Goal: Task Accomplishment & Management: Complete application form

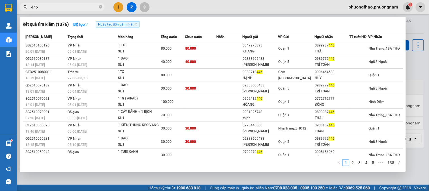
type input "446"
click at [116, 4] on div at bounding box center [214, 95] width 429 height 191
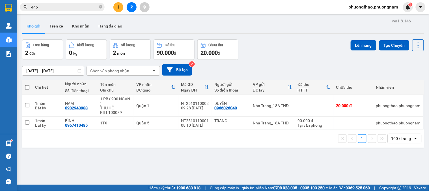
click at [116, 4] on button at bounding box center [118, 7] width 10 height 10
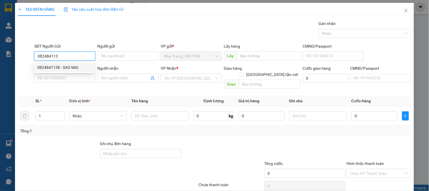
click at [48, 68] on div "0824841138 - SAO MAI" at bounding box center [63, 67] width 53 height 6
type input "0824841138"
type input "SAO MAI"
type input "0793684351"
type input "[PERSON_NAME]"
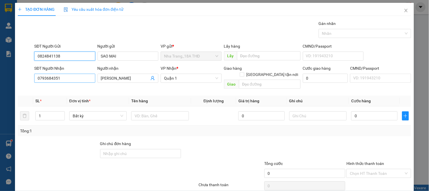
type input "0824841138"
drag, startPoint x: 80, startPoint y: 75, endPoint x: 0, endPoint y: 76, distance: 79.7
click at [0, 76] on div "TẠO ĐƠN HÀNG Yêu cầu xuất hóa đơn điện tử Transit Pickup Surcharge Ids Transit …" at bounding box center [214, 95] width 429 height 191
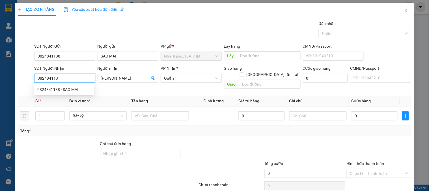
type input "0824841138"
click at [62, 88] on div "0824841138 - SAO MAI" at bounding box center [63, 89] width 53 height 6
type input "SAO MAI"
type input "0824841138"
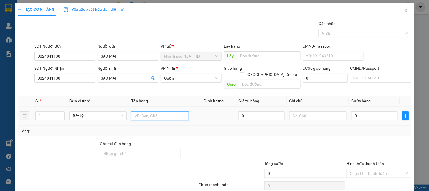
click at [163, 113] on input "text" at bounding box center [159, 115] width 57 height 9
type input "1 XE GA("
click at [385, 115] on div "0" at bounding box center [374, 115] width 46 height 11
click at [384, 111] on input "0" at bounding box center [374, 115] width 46 height 9
type input "3"
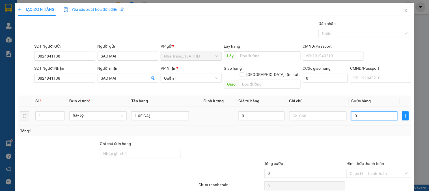
type input "3"
type input "30"
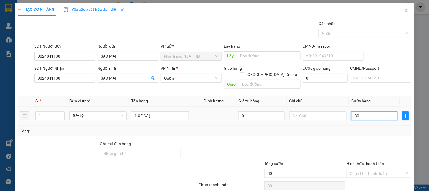
type input "300"
type input "300.000"
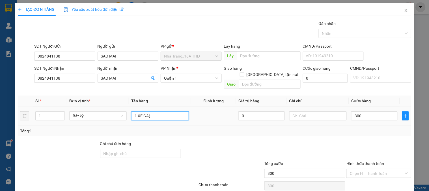
type input "300.000"
click at [172, 111] on input "1 XE GA(" at bounding box center [159, 115] width 57 height 9
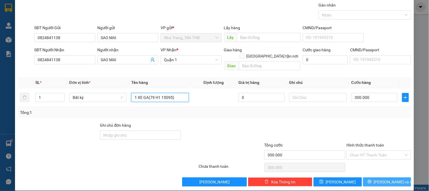
type input "1 XE GA(79 H1 15095)"
click at [380, 178] on span "[PERSON_NAME] và In" at bounding box center [394, 181] width 40 height 6
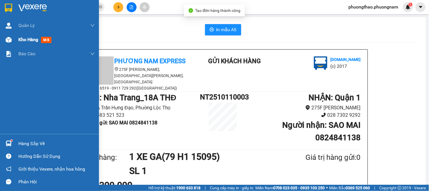
click at [43, 39] on span "mới" at bounding box center [46, 40] width 10 height 6
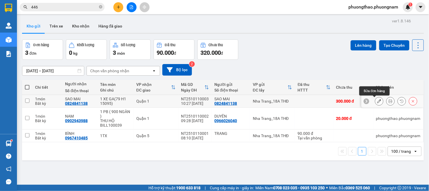
click at [377, 102] on icon at bounding box center [379, 101] width 4 height 4
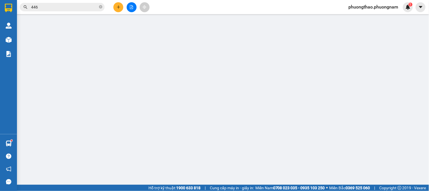
type input "0824841138"
type input "SAO MAI"
type input "0824841138"
type input "SAO MAI"
type input "300.000"
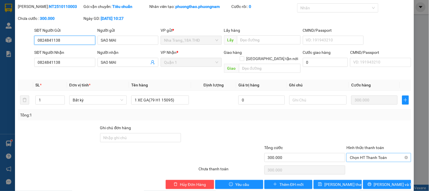
scroll to position [20, 0]
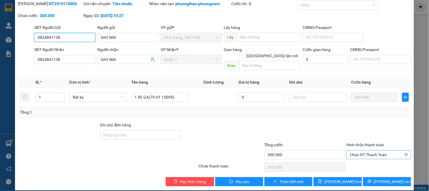
click at [377, 150] on span "Chọn HT Thanh Toán" at bounding box center [379, 154] width 58 height 8
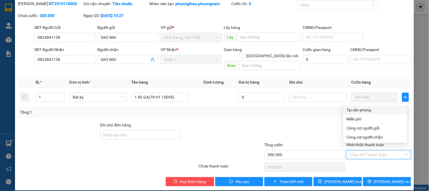
click at [357, 107] on div "Tại văn phòng" at bounding box center [375, 110] width 57 height 6
type input "0"
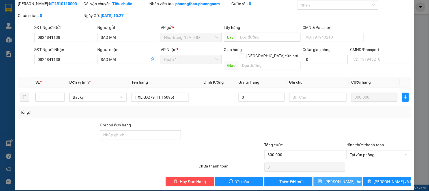
click at [342, 178] on span "[PERSON_NAME] thay đổi" at bounding box center [346, 181] width 45 height 6
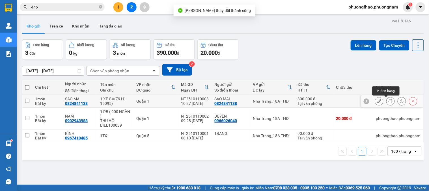
click at [388, 102] on icon at bounding box center [390, 101] width 4 height 4
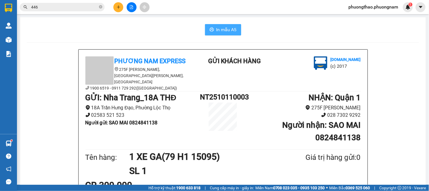
click at [224, 30] on span "In mẫu A5" at bounding box center [226, 29] width 20 height 7
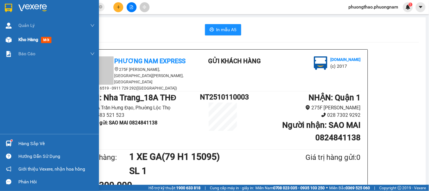
click at [45, 36] on div "Kho hàng mới" at bounding box center [35, 39] width 35 height 7
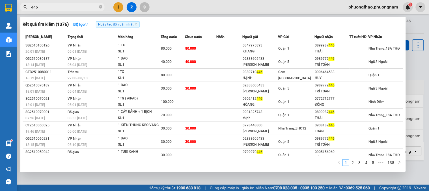
drag, startPoint x: 44, startPoint y: 7, endPoint x: 0, endPoint y: -38, distance: 62.8
click at [0, 0] on html "Kết quả tìm kiếm ( 1376 ) Bộ lọc Ngày tạo đơn gần nhất Mã ĐH Trạng thái Món hàn…" at bounding box center [214, 95] width 429 height 191
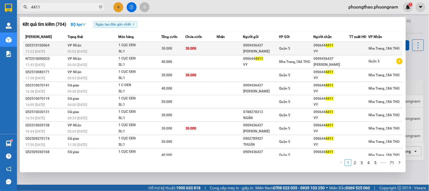
type input "4411"
click at [128, 49] on div "SL: 1" at bounding box center [139, 51] width 42 height 6
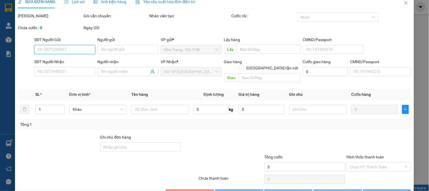
type input "0909436437"
type input "[PERSON_NAME]"
type input "0906444411"
type input "VY"
type input "30.000"
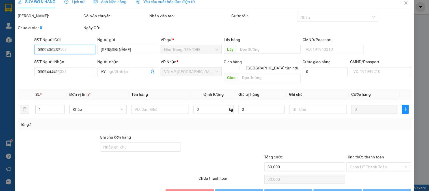
scroll to position [20, 0]
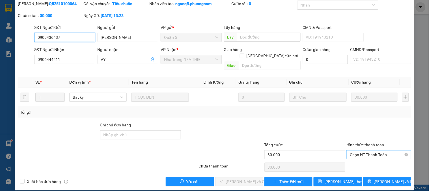
click at [375, 150] on span "Chọn HT Thanh Toán" at bounding box center [379, 154] width 58 height 8
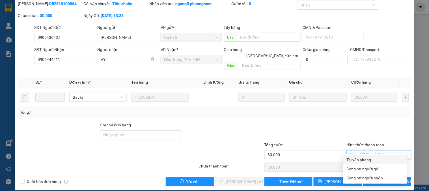
click at [370, 157] on div "Tại văn phòng" at bounding box center [375, 159] width 57 height 6
type input "0"
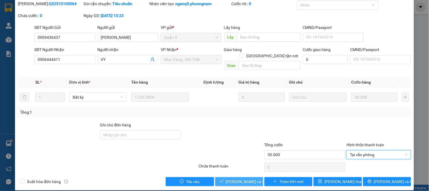
click at [243, 178] on span "[PERSON_NAME] và Giao hàng" at bounding box center [253, 181] width 54 height 6
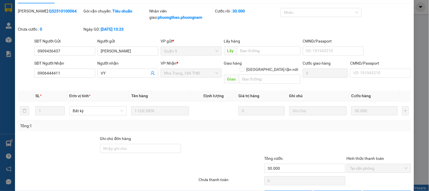
scroll to position [0, 0]
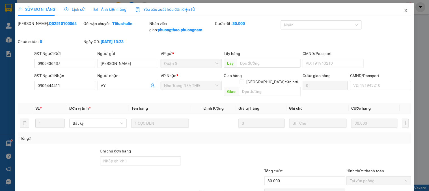
click at [398, 10] on span "Close" at bounding box center [406, 11] width 16 height 16
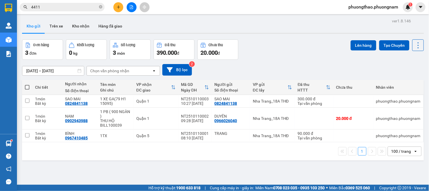
drag, startPoint x: 53, startPoint y: 6, endPoint x: 0, endPoint y: -38, distance: 69.2
click at [0, 0] on html "Kết quả tìm kiếm ( 704 ) Bộ lọc Ngày tạo đơn gần nhất Mã ĐH Trạng thái Món hàng…" at bounding box center [214, 95] width 429 height 191
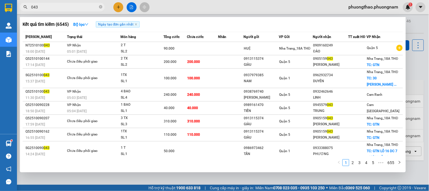
drag, startPoint x: 58, startPoint y: 8, endPoint x: 0, endPoint y: -5, distance: 59.4
click at [0, 0] on html "Kết quả tìm kiếm ( 6545 ) Bộ lọc Ngày tạo đơn gần nhất Mã ĐH Trạng thái Món hàn…" at bounding box center [214, 95] width 429 height 191
type input "043"
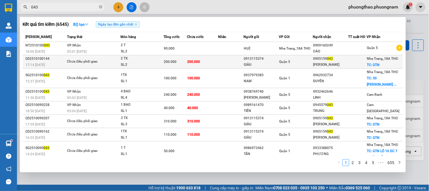
click at [170, 57] on td "200.000" at bounding box center [175, 61] width 24 height 13
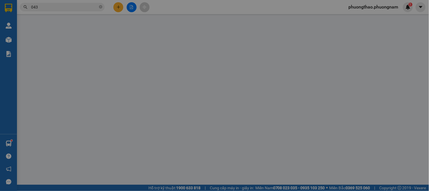
type input "0913115374"
type input "GIÀU"
type input "0905159043"
type input "[PERSON_NAME]"
checkbox input "true"
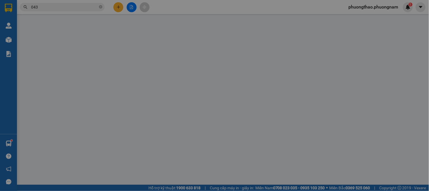
type input "GTN"
type input "200.000"
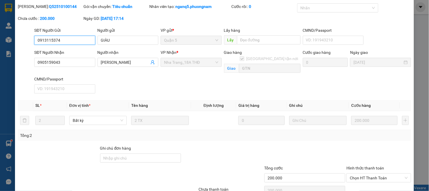
scroll to position [46, 0]
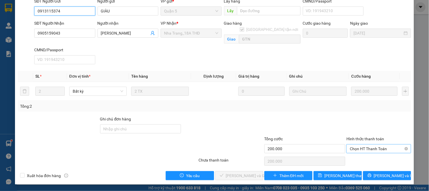
click at [367, 149] on span "Chọn HT Thanh Toán" at bounding box center [379, 148] width 58 height 8
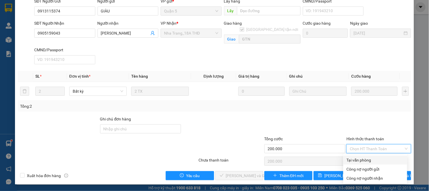
drag, startPoint x: 372, startPoint y: 159, endPoint x: 360, endPoint y: 165, distance: 13.2
click at [372, 160] on div "Tại văn phòng" at bounding box center [375, 160] width 57 height 6
type input "0"
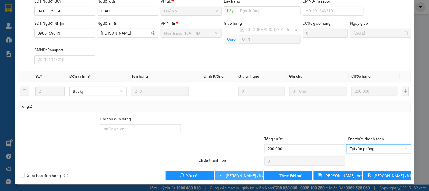
click at [243, 174] on span "[PERSON_NAME] và Giao hàng" at bounding box center [253, 175] width 54 height 6
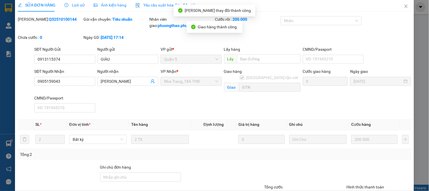
scroll to position [0, 0]
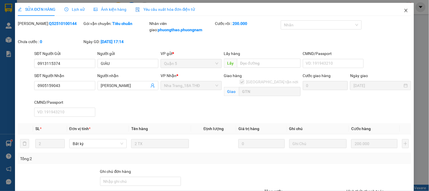
click at [404, 11] on span "Close" at bounding box center [406, 11] width 16 height 16
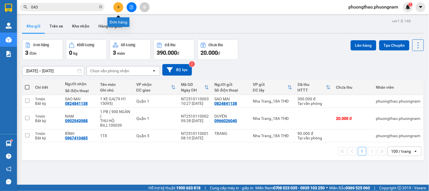
click at [117, 7] on icon "plus" at bounding box center [118, 7] width 3 height 0
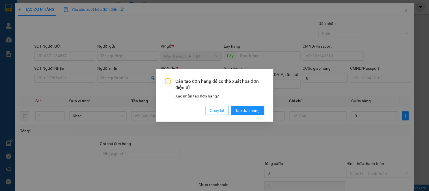
click at [213, 110] on span "Quay lại" at bounding box center [217, 110] width 14 height 6
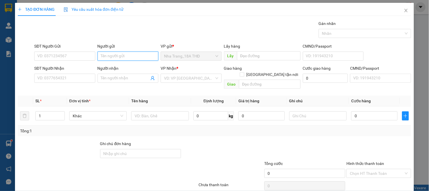
click at [123, 57] on input "Người gửi" at bounding box center [128, 55] width 61 height 9
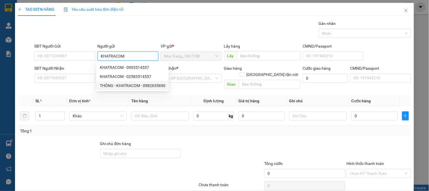
type input "KHATRACOM"
drag, startPoint x: 159, startPoint y: 142, endPoint x: 145, endPoint y: 91, distance: 53.1
click at [159, 141] on div "Ghi chú đơn hàng" at bounding box center [140, 144] width 81 height 8
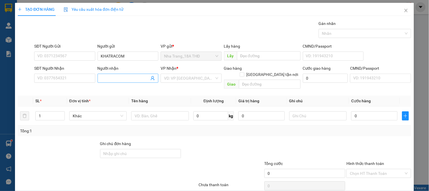
click at [128, 76] on input "Người nhận" at bounding box center [125, 78] width 48 height 6
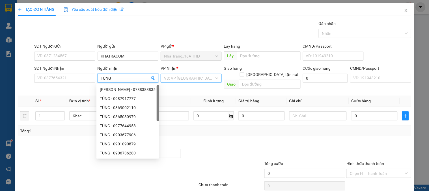
type input "TÙNG"
click at [189, 79] on input "search" at bounding box center [189, 78] width 50 height 8
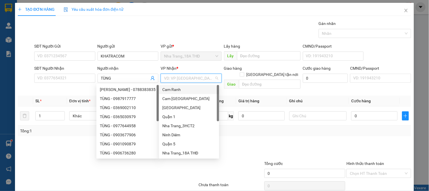
type input "Q"
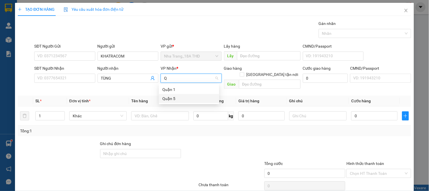
click at [173, 100] on div "Quận 5" at bounding box center [188, 98] width 53 height 6
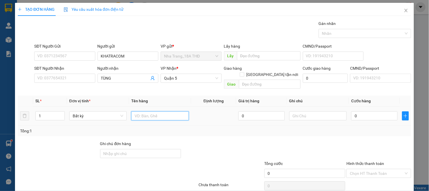
click at [150, 111] on input "text" at bounding box center [159, 115] width 57 height 9
type input "1 HS"
click at [372, 111] on input "0" at bounding box center [374, 115] width 46 height 9
type input "2"
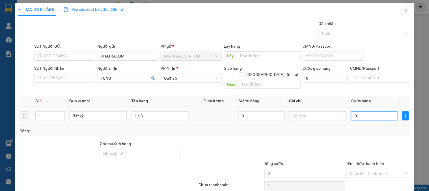
type input "2"
type input "20"
type input "20.000"
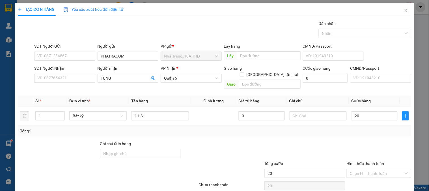
type input "20.000"
click at [349, 149] on div at bounding box center [379, 150] width 66 height 20
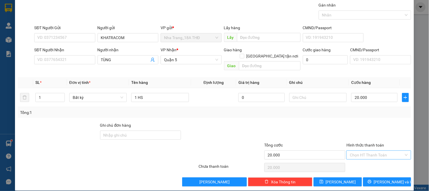
click at [373, 152] on input "Hình thức thanh toán" at bounding box center [377, 154] width 54 height 8
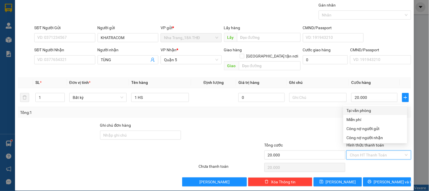
click at [376, 109] on div "Tại văn phòng" at bounding box center [375, 110] width 57 height 6
type input "0"
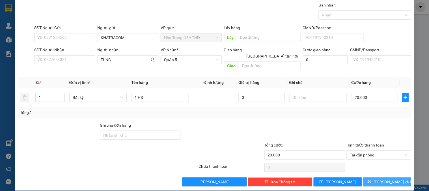
click at [375, 177] on button "[PERSON_NAME] và In" at bounding box center [387, 181] width 48 height 9
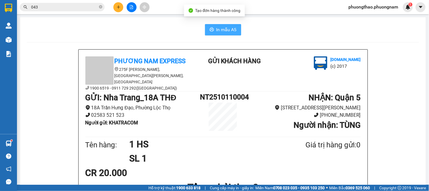
click at [227, 27] on span "In mẫu A5" at bounding box center [226, 29] width 20 height 7
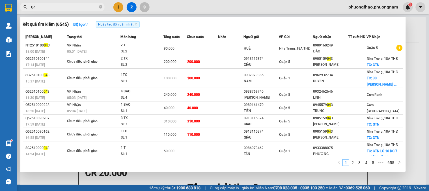
type input "0"
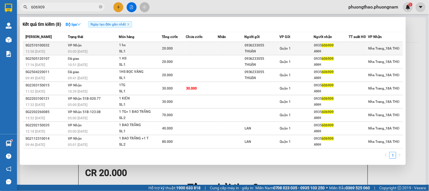
type input "606909"
click at [133, 47] on div "1 hs" at bounding box center [140, 45] width 42 height 6
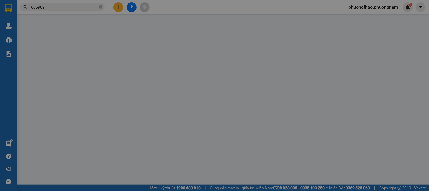
type input "0936233055"
type input "THUẬN"
type input "0935606909"
type input "ANH"
type input "20.000"
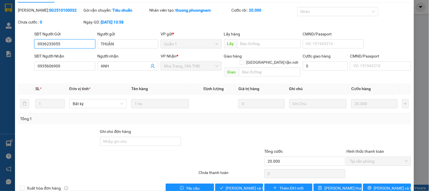
scroll to position [20, 0]
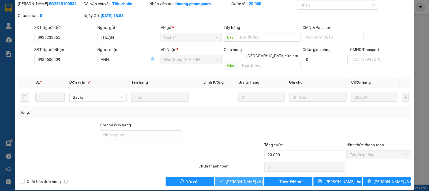
click at [238, 178] on span "[PERSON_NAME] và Giao hàng" at bounding box center [253, 181] width 54 height 6
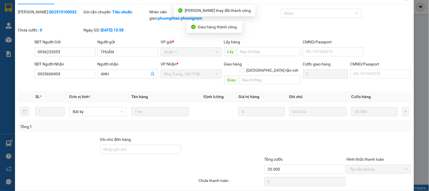
scroll to position [0, 0]
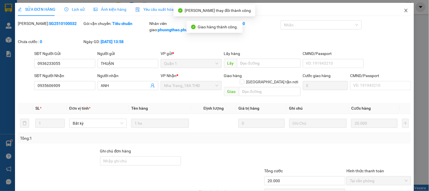
drag, startPoint x: 403, startPoint y: 11, endPoint x: 12, endPoint y: 10, distance: 391.0
click at [404, 10] on icon "close" at bounding box center [406, 10] width 5 height 5
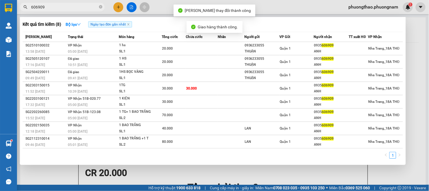
drag, startPoint x: 81, startPoint y: 4, endPoint x: 0, endPoint y: -38, distance: 90.8
click at [0, 0] on html "Kết quả tìm kiếm ( 8 ) Bộ lọc Ngày tạo đơn gần nhất Mã ĐH Trạng thái Món hàng T…" at bounding box center [214, 95] width 429 height 191
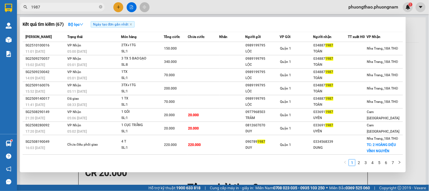
drag, startPoint x: 61, startPoint y: 8, endPoint x: 0, endPoint y: -16, distance: 65.9
click at [0, 0] on html "Kết quả tìm kiếm ( 67 ) Bộ lọc Ngày tạo đơn gần nhất Mã ĐH Trạng thái Món hàng …" at bounding box center [214, 95] width 429 height 191
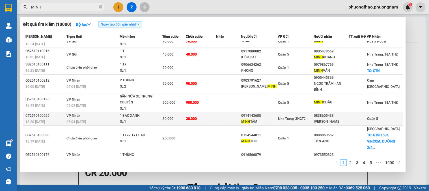
scroll to position [43, 0]
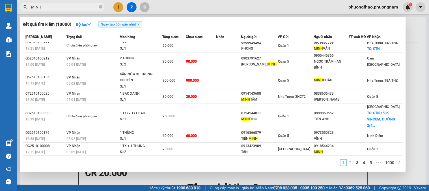
type input "MINH"
click at [352, 163] on link "2" at bounding box center [350, 162] width 6 height 6
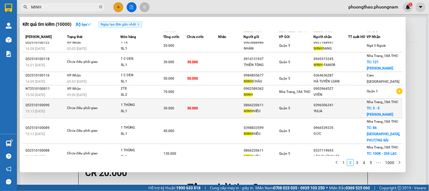
click at [304, 111] on div "Quận 5" at bounding box center [296, 108] width 34 height 6
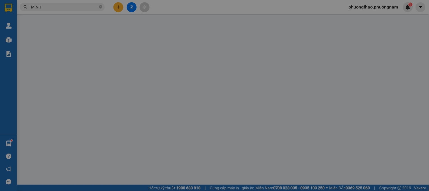
type input "0866220611"
type input "[PERSON_NAME]"
type input "0396506341"
type input "YULIA"
checkbox input "true"
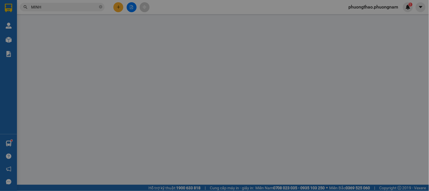
type input "3 - 5 [PERSON_NAME]"
type input "30.000"
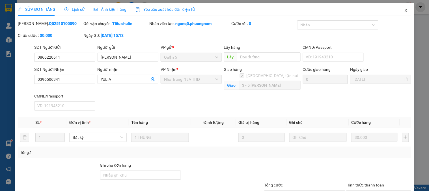
click at [404, 10] on icon "close" at bounding box center [406, 10] width 5 height 5
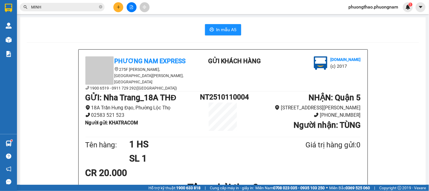
click at [49, 9] on input "MINH" at bounding box center [64, 7] width 67 height 6
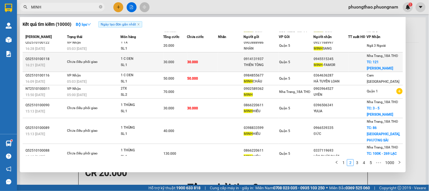
click at [358, 66] on td at bounding box center [357, 62] width 18 height 20
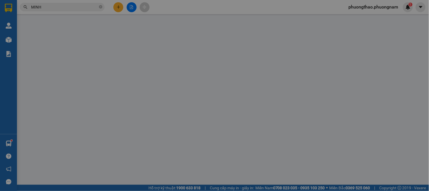
type input "0914131937"
type input "THIÊN TÒNG"
type input "0945515345"
type input "MINH-FAMOR"
checkbox input "true"
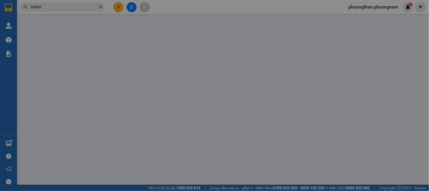
type input "121 [PERSON_NAME]"
type input "30.000"
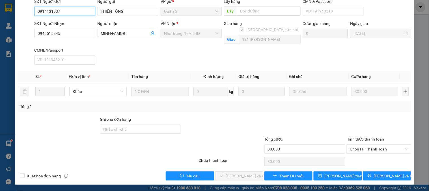
scroll to position [46, 0]
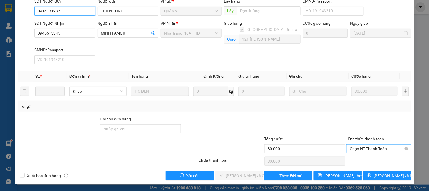
drag, startPoint x: 358, startPoint y: 144, endPoint x: 368, endPoint y: 151, distance: 12.2
click at [359, 145] on span "Chọn HT Thanh Toán" at bounding box center [379, 148] width 58 height 8
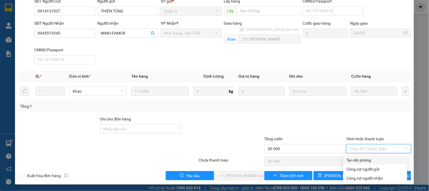
drag, startPoint x: 371, startPoint y: 156, endPoint x: 346, endPoint y: 164, distance: 26.2
click at [366, 160] on div "Tại văn phòng" at bounding box center [375, 159] width 64 height 9
type input "0"
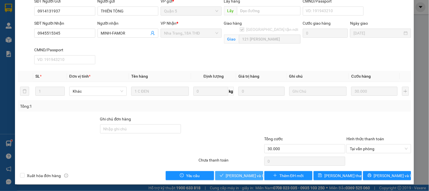
click at [247, 172] on button "[PERSON_NAME] và Giao hàng" at bounding box center [239, 175] width 48 height 9
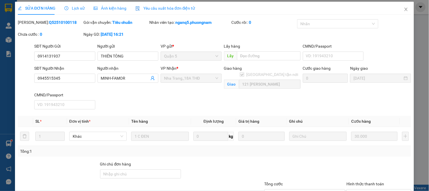
scroll to position [0, 0]
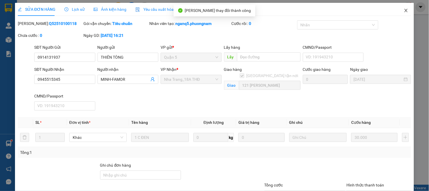
drag, startPoint x: 402, startPoint y: 10, endPoint x: 126, endPoint y: 16, distance: 275.5
click at [398, 9] on span "Close" at bounding box center [406, 11] width 16 height 16
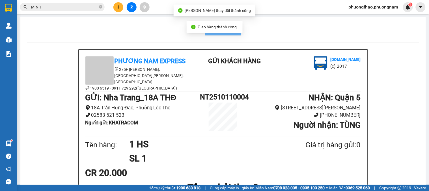
drag, startPoint x: 52, startPoint y: 9, endPoint x: 0, endPoint y: -38, distance: 70.7
click at [0, 0] on html "Kết quả tìm kiếm ( 10000 ) Bộ lọc Ngày tạo đơn gần nhất Mã ĐH Trạng thái Món hà…" at bounding box center [214, 95] width 429 height 191
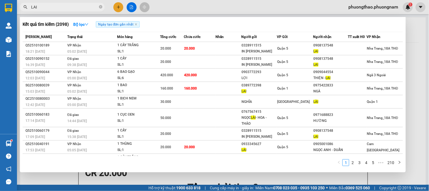
drag, startPoint x: 46, startPoint y: 7, endPoint x: 0, endPoint y: -8, distance: 48.1
click at [0, 0] on html "Kết quả tìm kiếm ( 2098 ) Bộ lọc Ngày tạo đơn gần nhất Mã ĐH Trạng thái Món hàn…" at bounding box center [214, 95] width 429 height 191
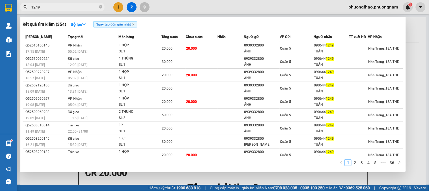
drag, startPoint x: 63, startPoint y: 6, endPoint x: 1, endPoint y: -19, distance: 66.6
click at [1, 0] on html "Kết quả tìm kiếm ( 354 ) Bộ lọc Ngày tạo đơn gần nhất Mã ĐH Trạng thái Món hàng…" at bounding box center [214, 95] width 429 height 191
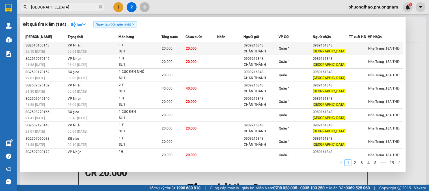
type input "[GEOGRAPHIC_DATA]"
click at [148, 44] on div "1 T" at bounding box center [140, 45] width 42 height 6
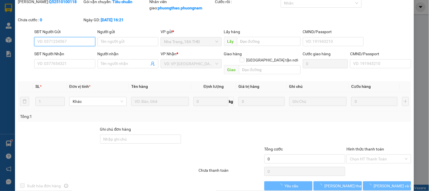
type input "0909216848"
type input "CHẤN THÀNH"
type input "0989161848"
type input "[GEOGRAPHIC_DATA]"
type input "20.000"
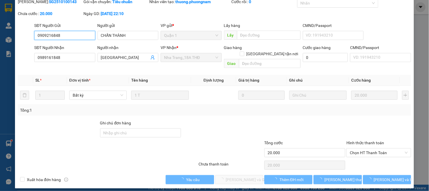
scroll to position [20, 0]
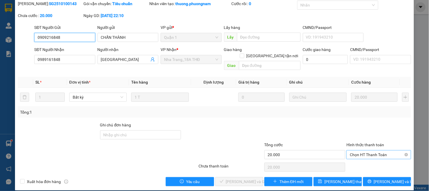
click at [371, 150] on span "Chọn HT Thanh Toán" at bounding box center [379, 154] width 58 height 8
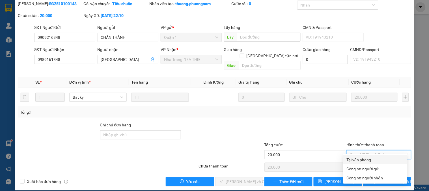
click at [370, 159] on div "Tại văn phòng" at bounding box center [375, 159] width 57 height 6
type input "0"
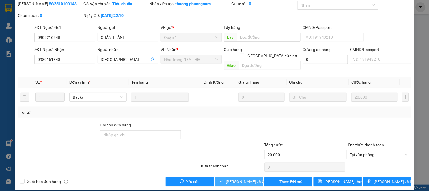
click at [245, 178] on span "[PERSON_NAME] và Giao hàng" at bounding box center [253, 181] width 54 height 6
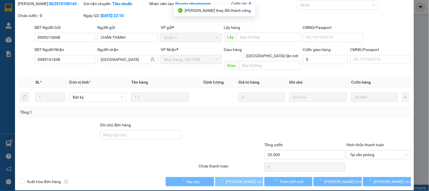
scroll to position [0, 0]
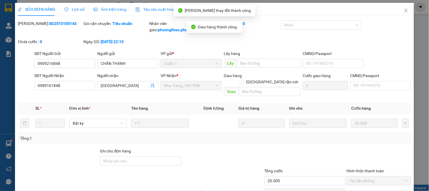
click at [410, 10] on div "SỬA ĐƠN HÀNG Lịch sử Ảnh kiện hàng Yêu cầu xuất hóa đơn điện tử Total Paid Fee …" at bounding box center [214, 95] width 429 height 191
click at [404, 9] on icon "close" at bounding box center [406, 10] width 5 height 5
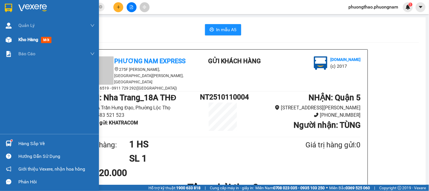
click at [49, 42] on span "mới" at bounding box center [46, 40] width 10 height 6
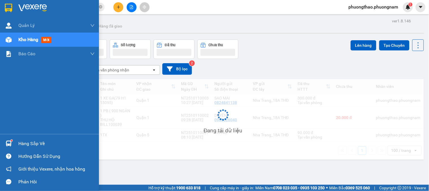
click at [49, 42] on span "mới" at bounding box center [46, 40] width 10 height 6
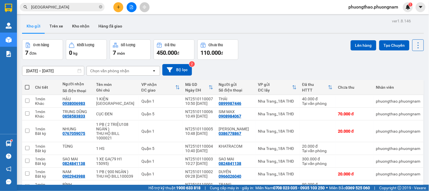
click at [57, 70] on input "[DATE] – [DATE]" at bounding box center [53, 70] width 62 height 9
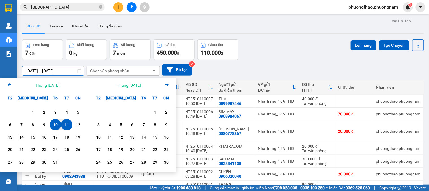
click at [67, 125] on div "11" at bounding box center [67, 124] width 8 height 7
type input "[DATE] – [DATE]"
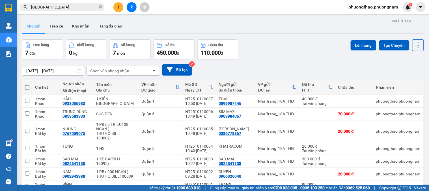
drag, startPoint x: 58, startPoint y: 9, endPoint x: 0, endPoint y: -38, distance: 74.8
click at [0, 0] on html "Kết quả tìm kiếm ( 184 ) Bộ lọc Ngày tạo đơn gần nhất Mã ĐH Trạng thái Món hàng…" at bounding box center [214, 95] width 429 height 191
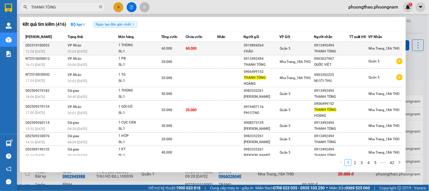
type input "THANH TÒNG"
click at [252, 46] on div "0919894264" at bounding box center [261, 45] width 35 height 6
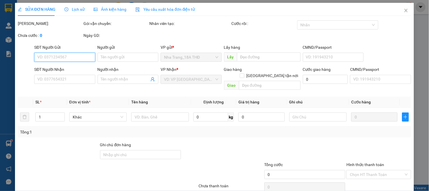
type input "0919894264"
type input "CHÂU"
type input "0913492494"
type input "THANH TÒNG"
type input "60.000"
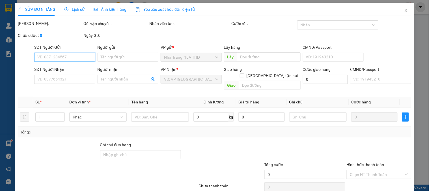
type input "60.000"
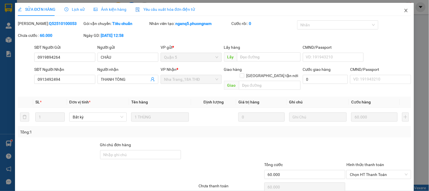
click at [404, 11] on span "Close" at bounding box center [406, 11] width 16 height 16
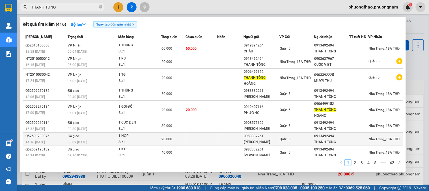
drag, startPoint x: 85, startPoint y: 7, endPoint x: 142, endPoint y: 133, distance: 137.7
click at [0, 0] on html "Kết quả tìm kiếm ( 416 ) Bộ lọc Ngày tạo đơn gần nhất Mã ĐH Trạng thái Món hàng…" at bounding box center [214, 95] width 429 height 191
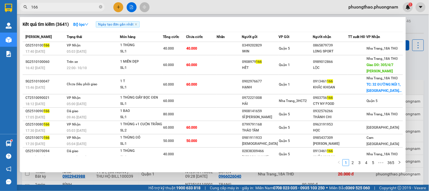
drag, startPoint x: 0, startPoint y: -30, endPoint x: 0, endPoint y: -38, distance: 8.2
click at [0, 0] on html "Kết quả tìm kiếm ( 3641 ) Bộ lọc Ngày tạo đơn gần nhất Mã ĐH Trạng thái Món hàn…" at bounding box center [214, 95] width 429 height 191
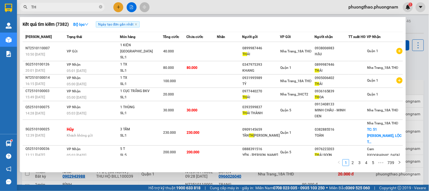
type input "T"
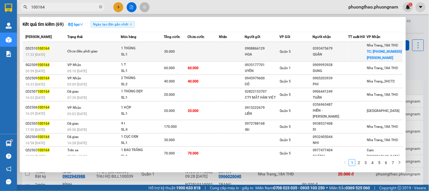
type input "100164"
click at [96, 50] on div "Chưa điều phối giao" at bounding box center [88, 51] width 42 height 6
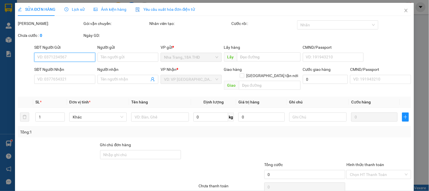
type input "0908866129"
type input "HOA"
type input "0393475679"
type input "QUÂN"
checkbox input "true"
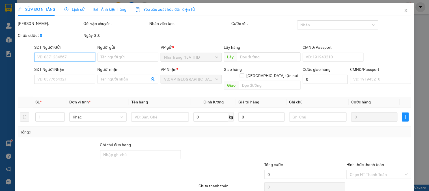
type input "[PHONE_NUMBER][PERSON_NAME]"
type input "30.000"
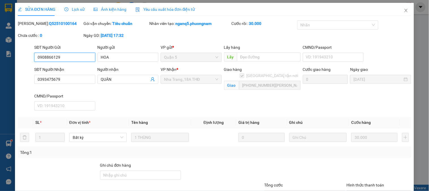
scroll to position [46, 0]
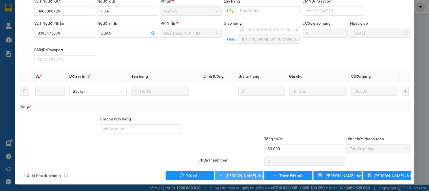
click at [250, 174] on span "[PERSON_NAME] và Giao hàng" at bounding box center [253, 175] width 54 height 6
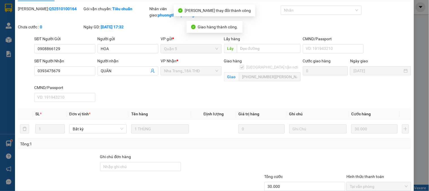
scroll to position [0, 0]
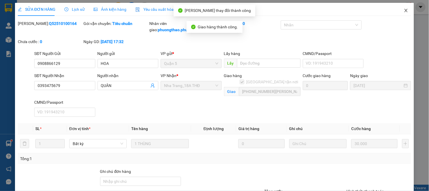
click at [404, 8] on span "Close" at bounding box center [406, 11] width 16 height 16
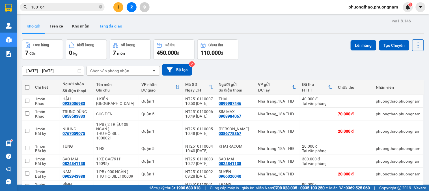
drag, startPoint x: 313, startPoint y: 53, endPoint x: 115, endPoint y: 19, distance: 200.7
click at [296, 50] on div "Đơn hàng 7 đơn Khối lượng 0 kg Số lượng 7 món Đã thu 450.000 đ Chưa thu 110.000…" at bounding box center [223, 49] width 402 height 20
drag, startPoint x: 68, startPoint y: 9, endPoint x: 0, endPoint y: -38, distance: 82.5
click at [0, 0] on html "Kết quả tìm kiếm ( 69 ) Bộ lọc Ngày tạo đơn gần nhất Mã ĐH Trạng thái Món hàng …" at bounding box center [214, 95] width 429 height 191
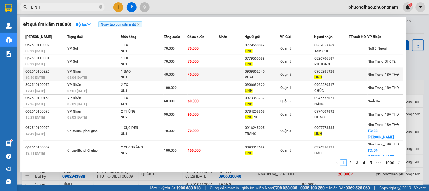
type input "LINH"
click at [326, 77] on div "LINH" at bounding box center [331, 77] width 34 height 6
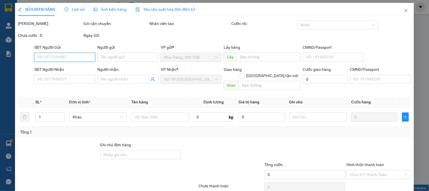
type input "0909862345"
type input "KHẢI"
type input "0905285928"
type input "LINH"
type input "40.000"
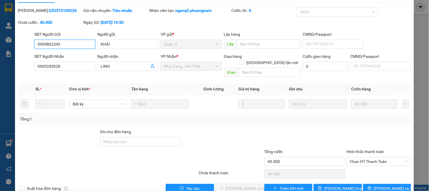
scroll to position [20, 0]
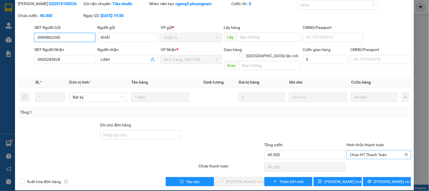
click at [368, 150] on span "Chọn HT Thanh Toán" at bounding box center [379, 154] width 58 height 8
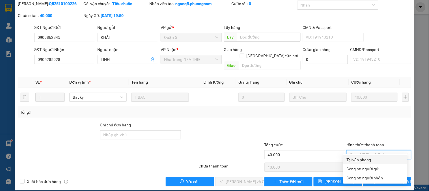
drag, startPoint x: 367, startPoint y: 157, endPoint x: 258, endPoint y: 182, distance: 111.7
click at [366, 158] on div "Tại văn phòng" at bounding box center [375, 159] width 57 height 6
type input "0"
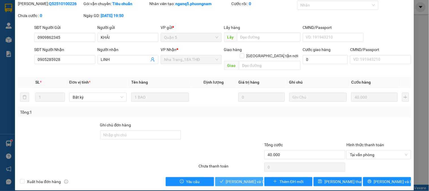
click at [248, 178] on span "[PERSON_NAME] và Giao hàng" at bounding box center [253, 181] width 54 height 6
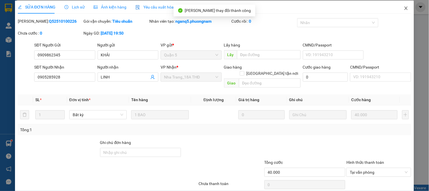
scroll to position [0, 0]
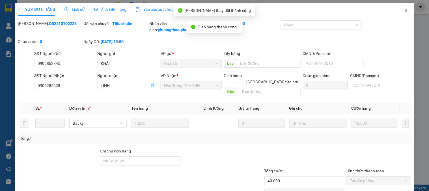
click at [404, 9] on span "Close" at bounding box center [406, 11] width 16 height 16
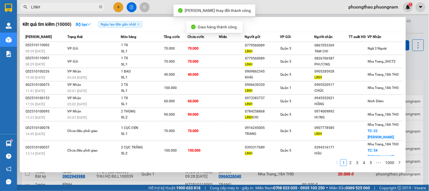
drag, startPoint x: 41, startPoint y: 6, endPoint x: 0, endPoint y: -10, distance: 43.9
click at [0, 0] on html "Kết quả tìm kiếm ( 10000 ) Bộ lọc Ngày tạo đơn gần nhất Mã ĐH Trạng thái Món hà…" at bounding box center [214, 95] width 429 height 191
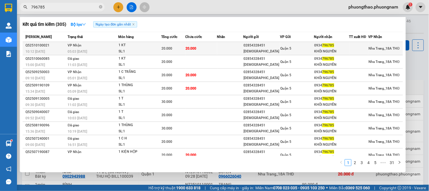
type input "796785"
click at [249, 48] on div "02854328451" at bounding box center [262, 45] width 36 height 6
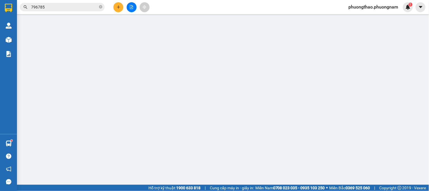
type input "02854328451"
type input "[DEMOGRAPHIC_DATA]"
type input "0934796785"
type input "KHÔI NGUYÊN"
type input "20.000"
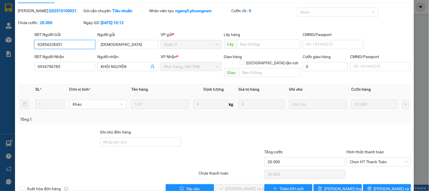
scroll to position [20, 0]
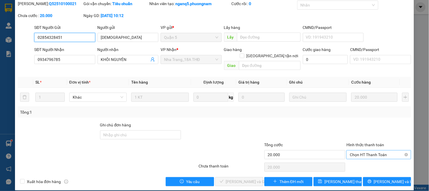
click at [372, 150] on span "Chọn HT Thanh Toán" at bounding box center [379, 154] width 58 height 8
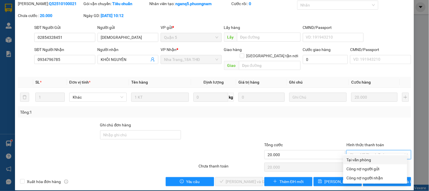
click at [371, 158] on div "Tại văn phòng" at bounding box center [375, 159] width 57 height 6
type input "0"
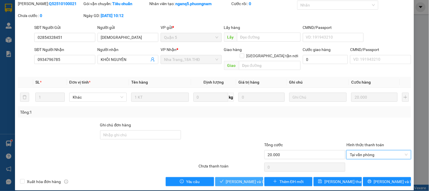
click at [252, 178] on span "[PERSON_NAME] và Giao hàng" at bounding box center [253, 181] width 54 height 6
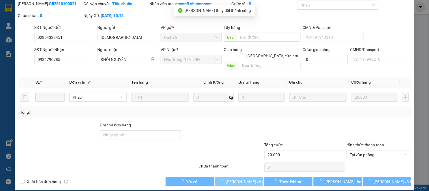
scroll to position [0, 0]
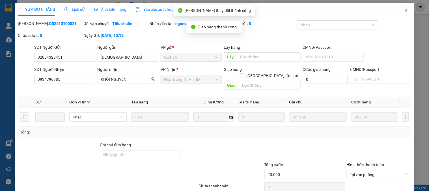
click at [404, 12] on icon "close" at bounding box center [406, 10] width 5 height 5
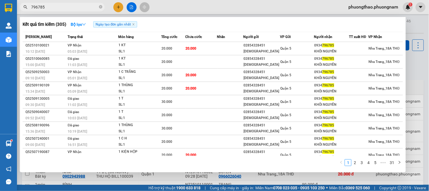
drag, startPoint x: 49, startPoint y: 5, endPoint x: 0, endPoint y: -38, distance: 65.1
click at [0, 0] on html "Kết quả tìm kiếm ( 305 ) Bộ lọc Ngày tạo đơn gần nhất Mã ĐH Trạng thái Món hàng…" at bounding box center [214, 95] width 429 height 191
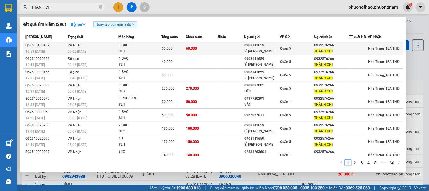
type input "THÀNH CHI"
click at [292, 47] on div "Quận 5" at bounding box center [296, 48] width 33 height 6
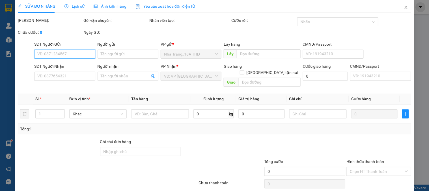
type input "0908141659"
type input "SĨ [PERSON_NAME]"
type input "0932576266"
type input "THÀNH CHI"
type input "60.000"
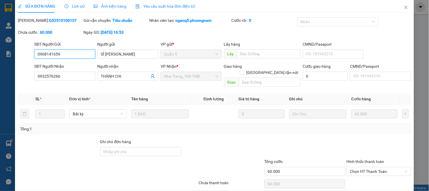
scroll to position [20, 0]
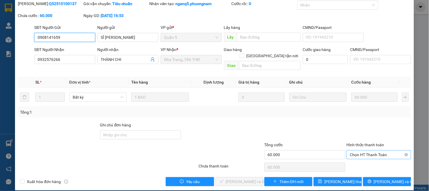
click at [371, 150] on span "Chọn HT Thanh Toán" at bounding box center [379, 154] width 58 height 8
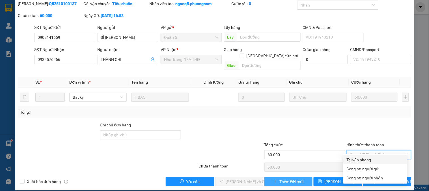
drag, startPoint x: 362, startPoint y: 159, endPoint x: 284, endPoint y: 176, distance: 80.0
click at [361, 159] on div "Tại văn phòng" at bounding box center [375, 159] width 57 height 6
type input "0"
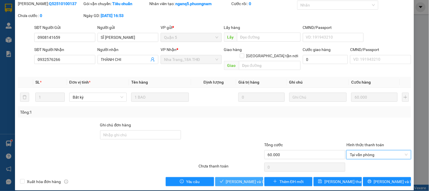
click at [250, 178] on span "[PERSON_NAME] và Giao hàng" at bounding box center [253, 181] width 54 height 6
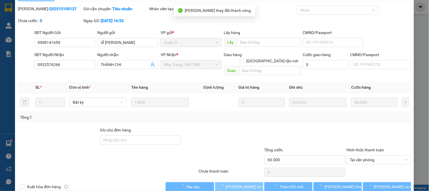
scroll to position [0, 0]
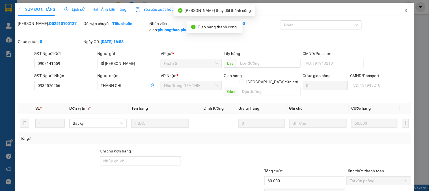
click at [404, 8] on span "Close" at bounding box center [406, 11] width 16 height 16
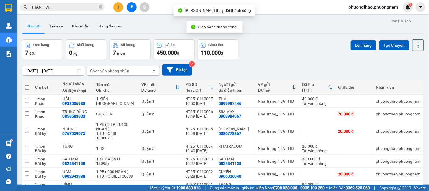
drag, startPoint x: 60, startPoint y: 6, endPoint x: 0, endPoint y: -37, distance: 73.5
click at [0, 0] on html "Kết quả tìm kiếm ( 296 ) Bộ lọc Ngày tạo đơn gần nhất Mã ĐH Trạng thái Món hàng…" at bounding box center [214, 95] width 429 height 191
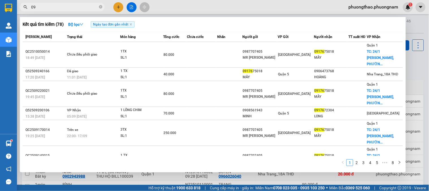
type input "0"
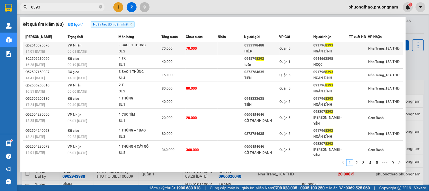
type input "8393"
click at [295, 46] on div "Quận 5" at bounding box center [296, 48] width 33 height 6
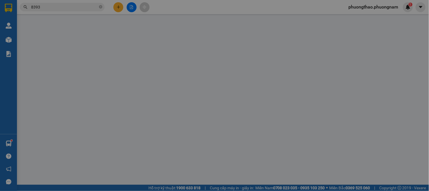
type input "0333198488"
type input "HIỆP"
type input "0917968393"
type input "NGÂN ĐÌNH"
type input "70.000"
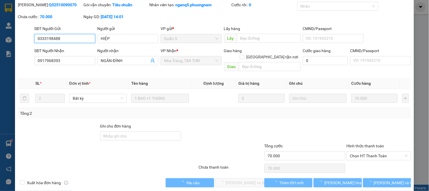
scroll to position [20, 0]
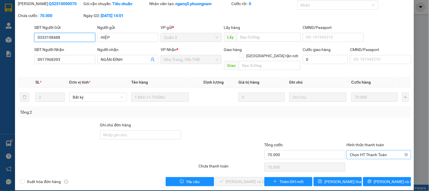
click at [374, 150] on span "Chọn HT Thanh Toán" at bounding box center [379, 154] width 58 height 8
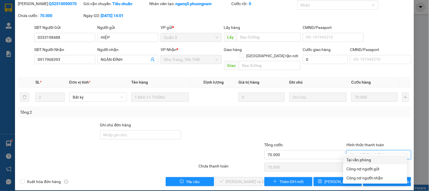
drag, startPoint x: 370, startPoint y: 161, endPoint x: 264, endPoint y: 168, distance: 105.4
click at [369, 161] on div "Tại văn phòng" at bounding box center [375, 159] width 57 height 6
type input "0"
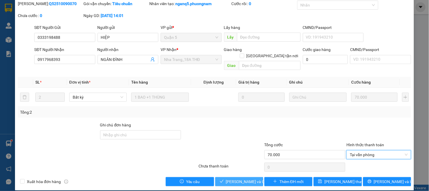
click at [240, 178] on span "[PERSON_NAME] và Giao hàng" at bounding box center [253, 181] width 54 height 6
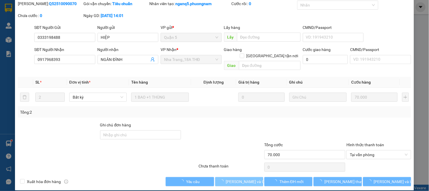
scroll to position [0, 0]
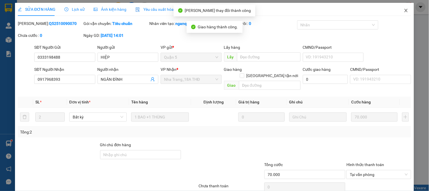
click at [404, 10] on icon "close" at bounding box center [406, 10] width 5 height 5
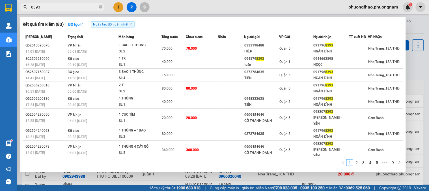
drag, startPoint x: 49, startPoint y: 5, endPoint x: 0, endPoint y: -12, distance: 51.7
click at [0, 0] on html "Kết quả tìm kiếm ( 83 ) Bộ lọc Ngày tạo đơn gần nhất Mã ĐH Trạng thái Món hàng …" at bounding box center [214, 95] width 429 height 191
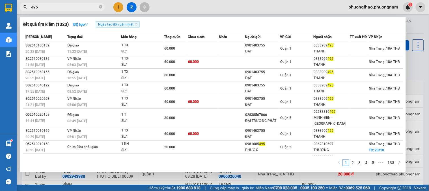
drag, startPoint x: 42, startPoint y: 7, endPoint x: 0, endPoint y: -35, distance: 59.2
click at [0, 0] on html "Kết quả tìm kiếm ( 1323 ) Bộ lọc Ngày tạo đơn gần nhất Mã ĐH Trạng thái Món hàn…" at bounding box center [214, 95] width 429 height 191
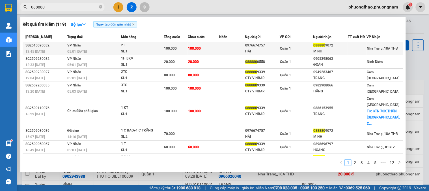
type input "088880"
click at [318, 45] on span "088880" at bounding box center [319, 45] width 12 height 4
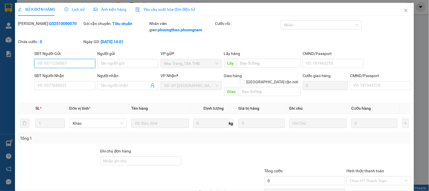
type input "0976674757"
type input "HẢI"
type input "0888809072"
type input "MINH"
type input "100.000"
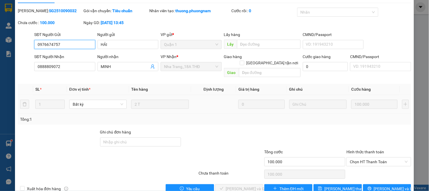
scroll to position [20, 0]
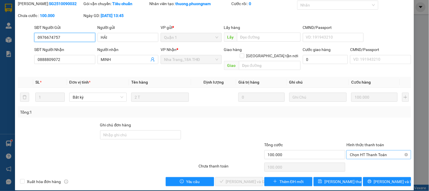
click at [351, 150] on span "Chọn HT Thanh Toán" at bounding box center [379, 154] width 58 height 8
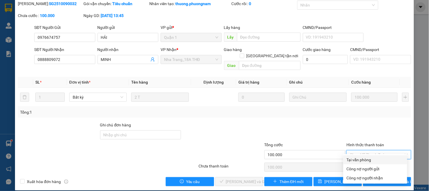
drag, startPoint x: 359, startPoint y: 159, endPoint x: 323, endPoint y: 160, distance: 36.5
click at [357, 159] on div "Tại văn phòng" at bounding box center [375, 159] width 57 height 6
type input "0"
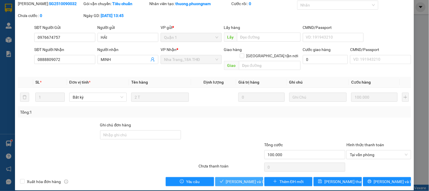
click at [248, 178] on span "[PERSON_NAME] và Giao hàng" at bounding box center [253, 181] width 54 height 6
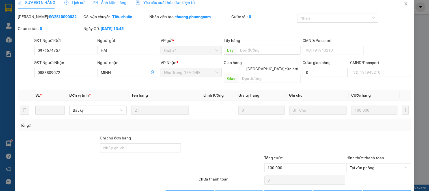
scroll to position [0, 0]
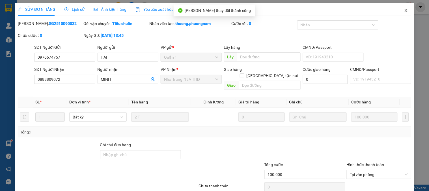
click at [404, 10] on icon "close" at bounding box center [406, 10] width 5 height 5
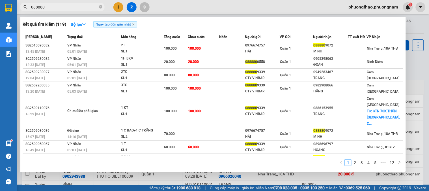
drag, startPoint x: 63, startPoint y: 6, endPoint x: 0, endPoint y: -4, distance: 63.8
click at [0, 0] on html "Kết quả tìm kiếm ( 119 ) Bộ lọc Ngày tạo đơn gần nhất Mã ĐH Trạng thái Món hàng…" at bounding box center [214, 95] width 429 height 191
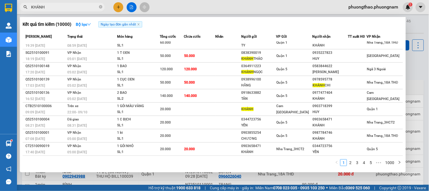
scroll to position [20, 0]
click at [351, 162] on link "2" at bounding box center [350, 162] width 6 height 6
click at [357, 164] on link "3" at bounding box center [357, 162] width 6 height 6
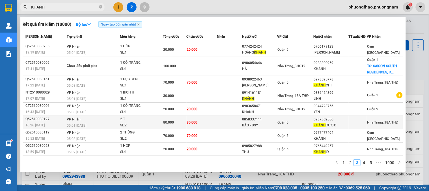
scroll to position [32, 0]
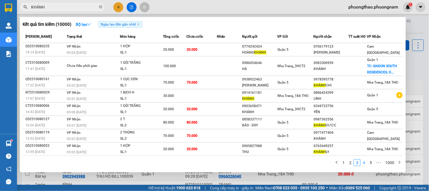
click at [364, 163] on link "4" at bounding box center [364, 162] width 6 height 6
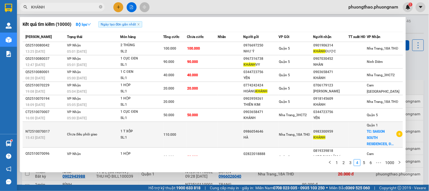
scroll to position [38, 0]
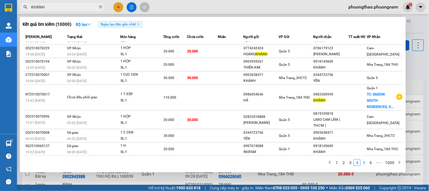
click at [365, 160] on link "5" at bounding box center [364, 162] width 6 height 6
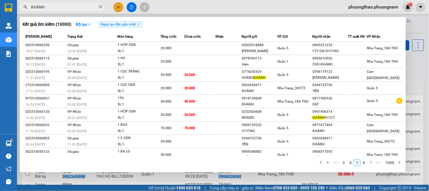
scroll to position [20, 0]
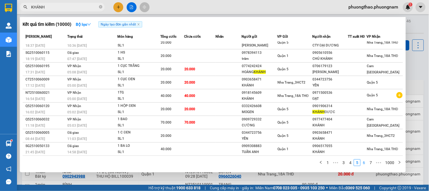
click at [366, 163] on link "6" at bounding box center [364, 162] width 6 height 6
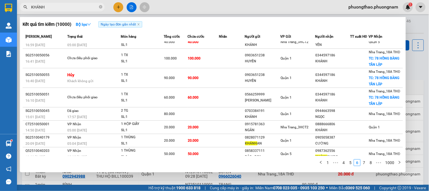
drag, startPoint x: 49, startPoint y: 7, endPoint x: 0, endPoint y: -38, distance: 66.8
click at [0, 0] on html "Kết quả tìm kiếm ( 10000 ) Bộ lọc Ngày tạo đơn gần nhất Mã ĐH Trạng thái Món hà…" at bounding box center [214, 95] width 429 height 191
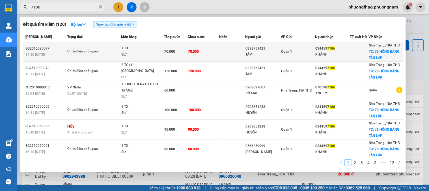
type input "7186"
click at [164, 46] on td "70.000" at bounding box center [176, 52] width 24 height 20
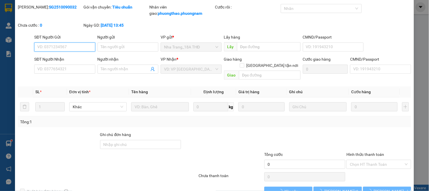
type input "0338753421"
type input "TÂM"
type input "0344597186"
type input "KHÁNH"
checkbox input "true"
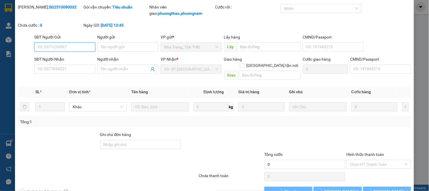
type input "78 HỒNG BÀNG TÂN LẬP"
type input "70.000"
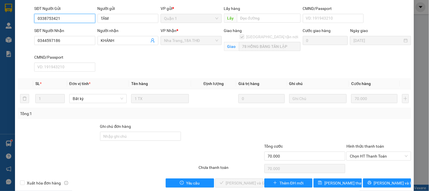
scroll to position [46, 0]
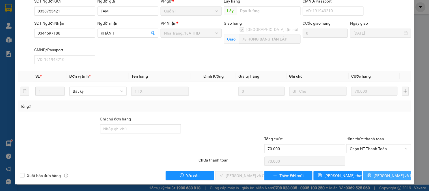
click at [390, 175] on span "[PERSON_NAME] và In" at bounding box center [394, 175] width 40 height 6
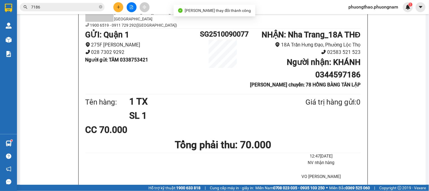
scroll to position [31, 0]
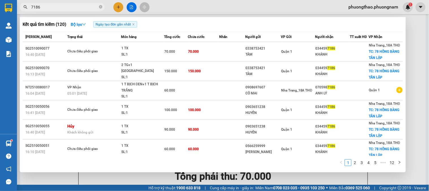
click at [74, 9] on input "7186" at bounding box center [64, 7] width 67 height 6
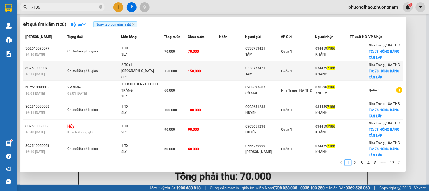
click at [207, 72] on td "150.000" at bounding box center [203, 71] width 31 height 20
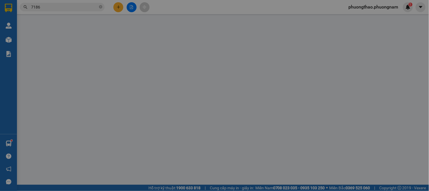
type input "0338753421"
type input "TÂM"
type input "0344597186"
type input "KHÁNH"
checkbox input "true"
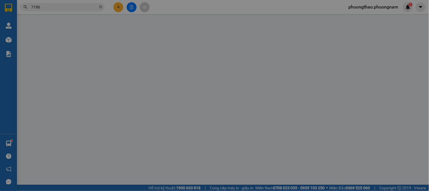
type input "78 HỒNG BÀNG TÂN LẬP"
type input "150.000"
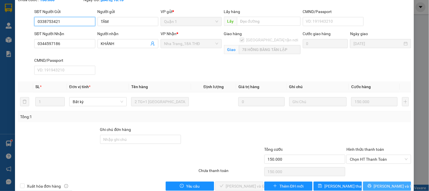
scroll to position [46, 0]
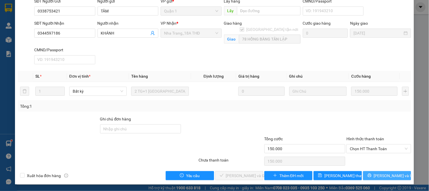
click at [396, 172] on button "[PERSON_NAME] và In" at bounding box center [387, 175] width 48 height 9
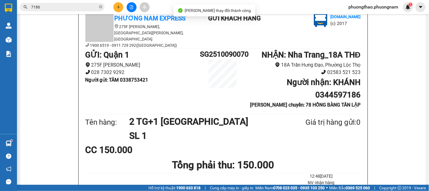
scroll to position [31, 0]
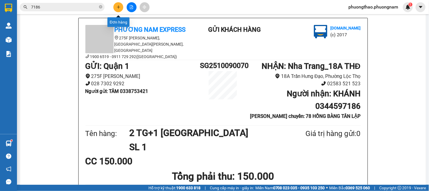
click at [120, 7] on icon "plus" at bounding box center [118, 7] width 4 height 4
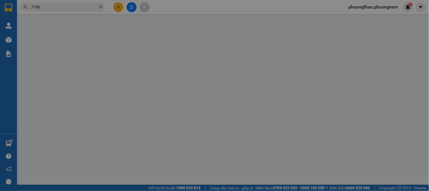
click at [120, 7] on span "Yêu cầu xuất hóa đơn điện tử" at bounding box center [94, 9] width 60 height 5
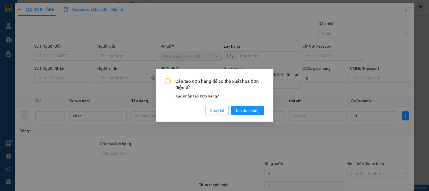
click at [218, 113] on span "Quay lại" at bounding box center [217, 110] width 14 height 6
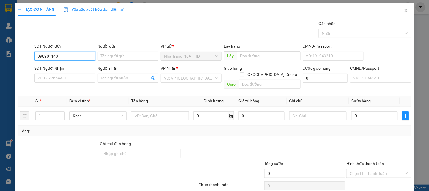
type input "0909011433"
click at [70, 69] on div "0909011433 - [GEOGRAPHIC_DATA]" at bounding box center [69, 67] width 64 height 6
type input "ĐỨC"
type input "0906784048"
type input "HÁN"
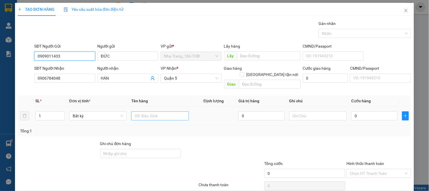
type input "0909011433"
click at [153, 111] on input "text" at bounding box center [159, 115] width 57 height 9
